Goal: Check status: Check status

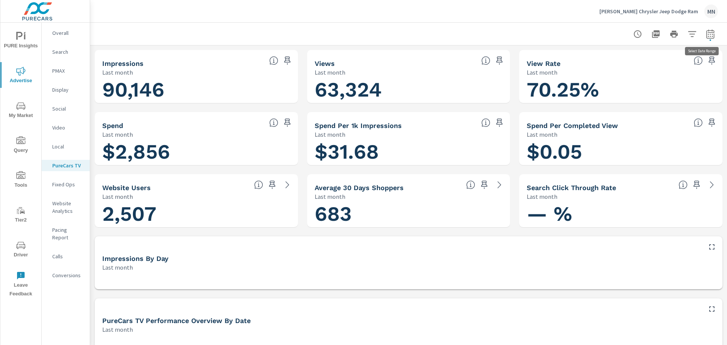
click at [707, 34] on icon "button" at bounding box center [709, 35] width 5 height 3
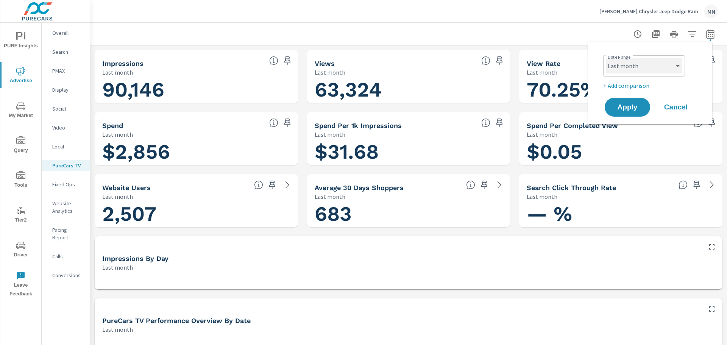
click at [655, 67] on select "Custom Yesterday Last week Last 7 days Last 14 days Last 30 days Last 45 days L…" at bounding box center [644, 65] width 76 height 15
click at [606, 58] on select "Custom Yesterday Last week Last 7 days Last 14 days Last 30 days Last 45 days L…" at bounding box center [644, 65] width 76 height 15
select select "custom"
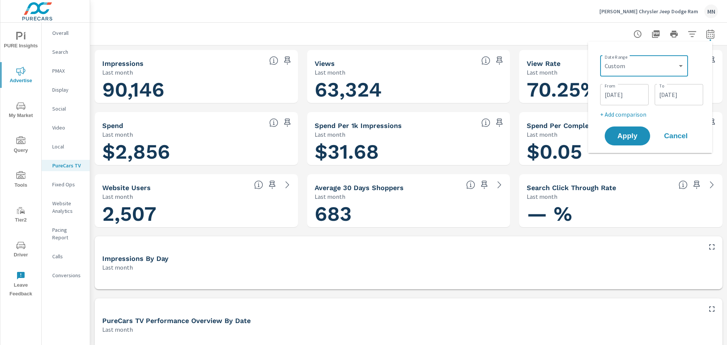
click at [595, 46] on div "Date Range Custom Yesterday Last week Last 7 days Last 14 days Last 30 days Las…" at bounding box center [650, 97] width 124 height 111
drag, startPoint x: 621, startPoint y: 45, endPoint x: 570, endPoint y: 31, distance: 53.2
click at [621, 45] on div "Date Range Custom Yesterday Last week Last 7 days Last 14 days Last 30 days Las…" at bounding box center [650, 97] width 124 height 111
click at [527, 22] on div "Vaughn Chrysler Jeep Dodge Ram MN" at bounding box center [408, 11] width 618 height 22
